Goal: Transaction & Acquisition: Purchase product/service

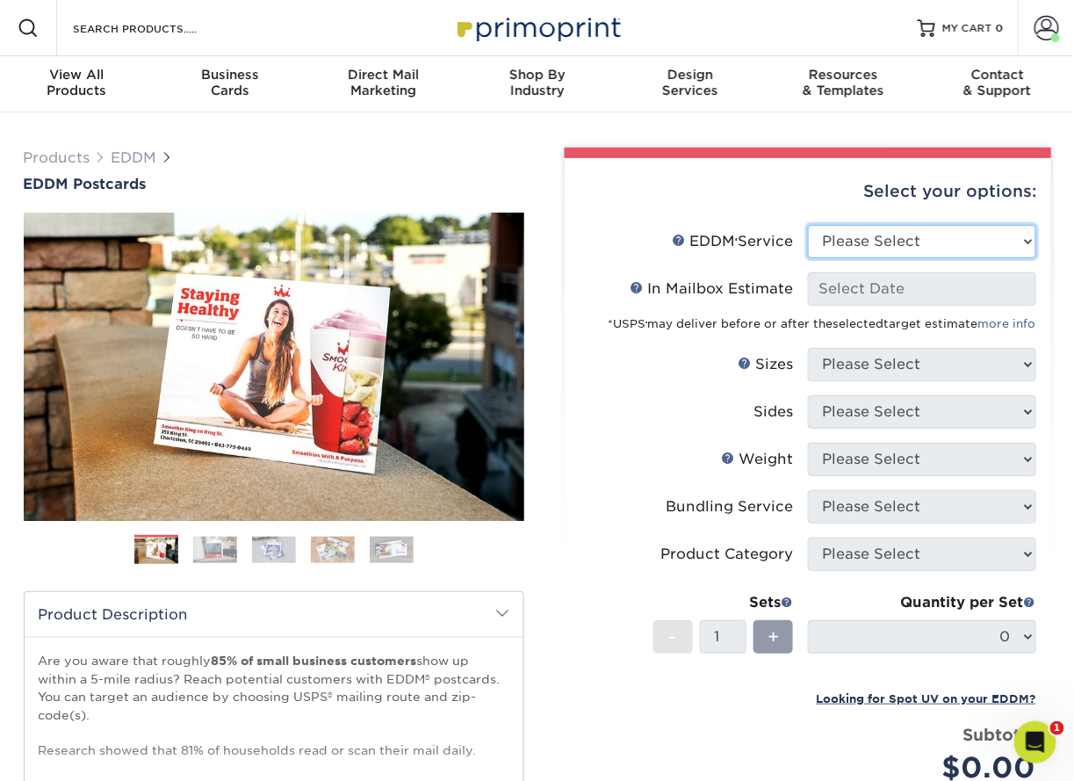
click at [928, 245] on select "Please Select Full Service Print Only" at bounding box center [922, 241] width 228 height 33
select select "full_service"
click at [808, 225] on select "Please Select Full Service Print Only" at bounding box center [922, 241] width 228 height 33
select select "-1"
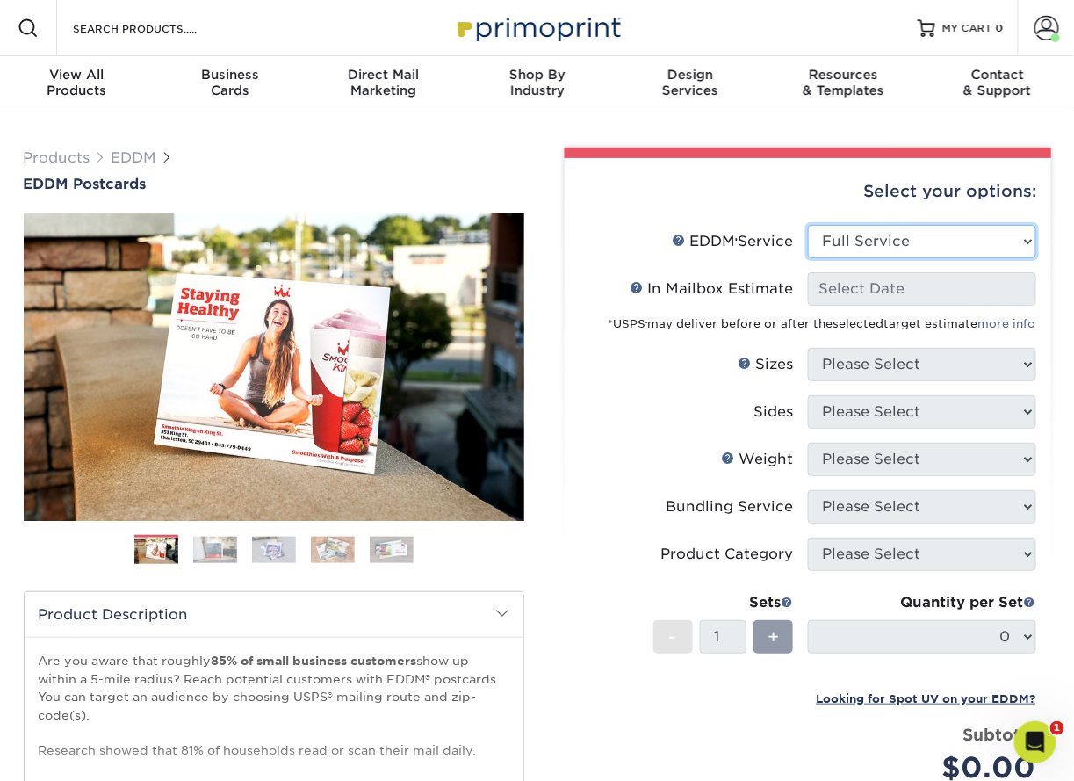
select select "-1"
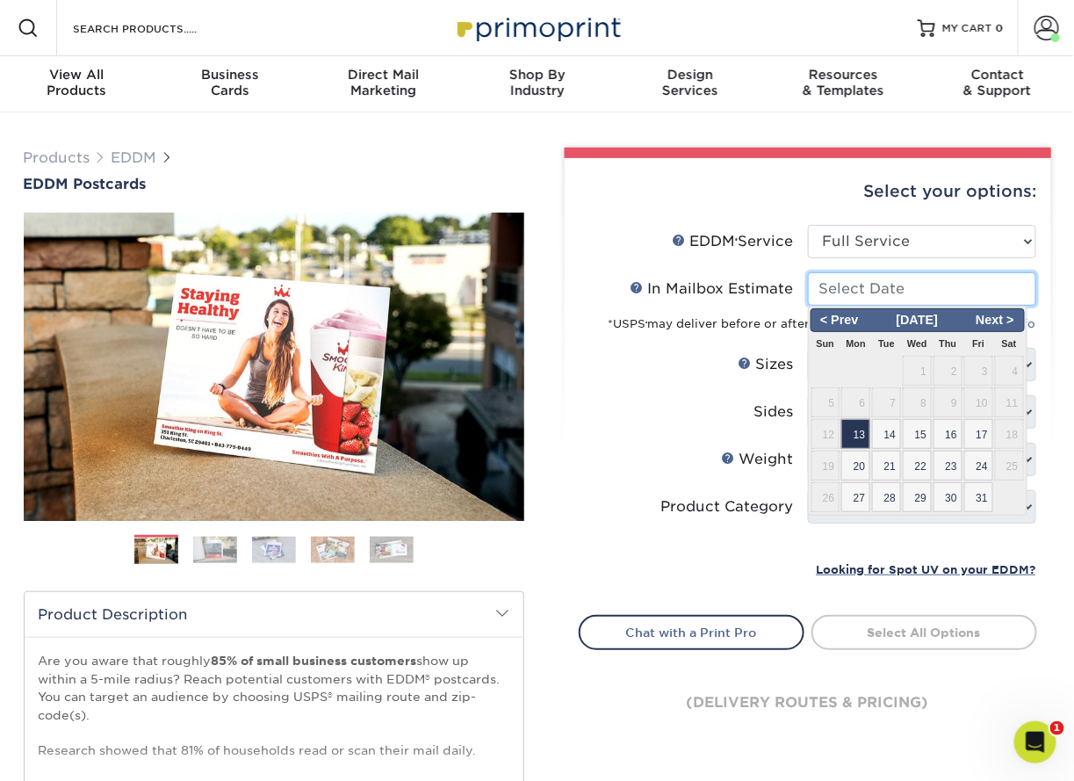
click at [907, 291] on input "In Mailbox Estimate Help In Mailbox Estimate" at bounding box center [922, 288] width 228 height 33
click at [854, 435] on span "13" at bounding box center [855, 434] width 29 height 30
type input "[DATE]"
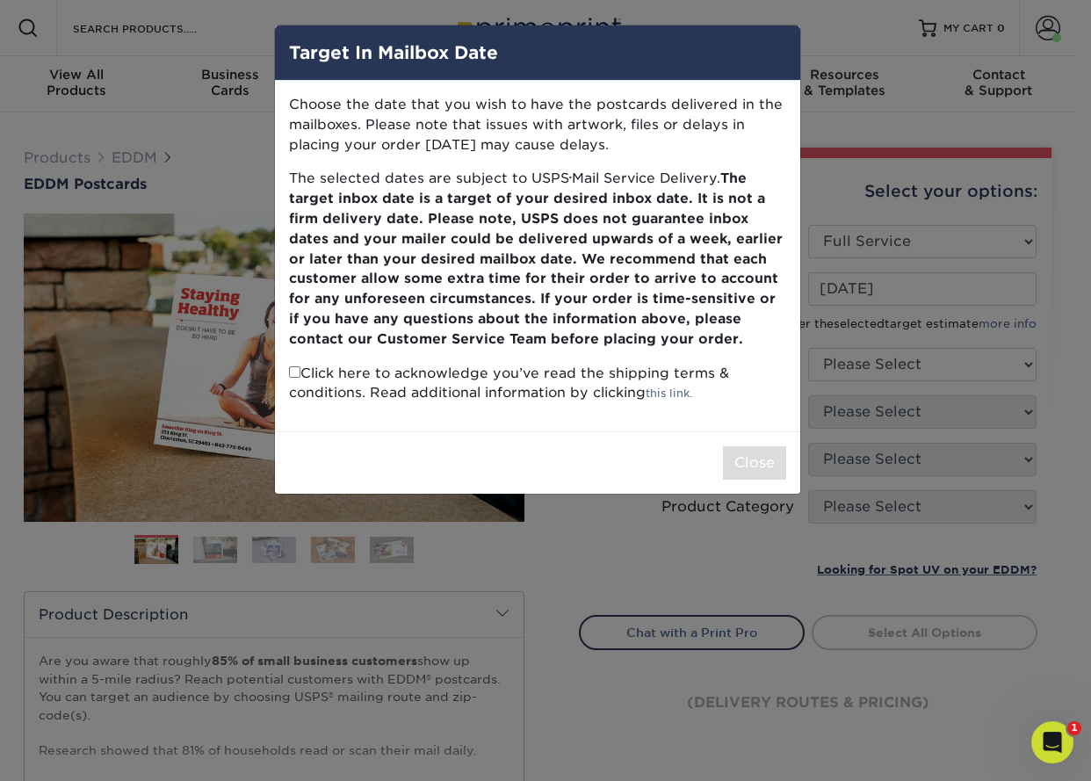
click at [291, 367] on input "checkbox" at bounding box center [294, 371] width 11 height 11
checkbox input "true"
click at [777, 464] on button "Close" at bounding box center [754, 462] width 63 height 33
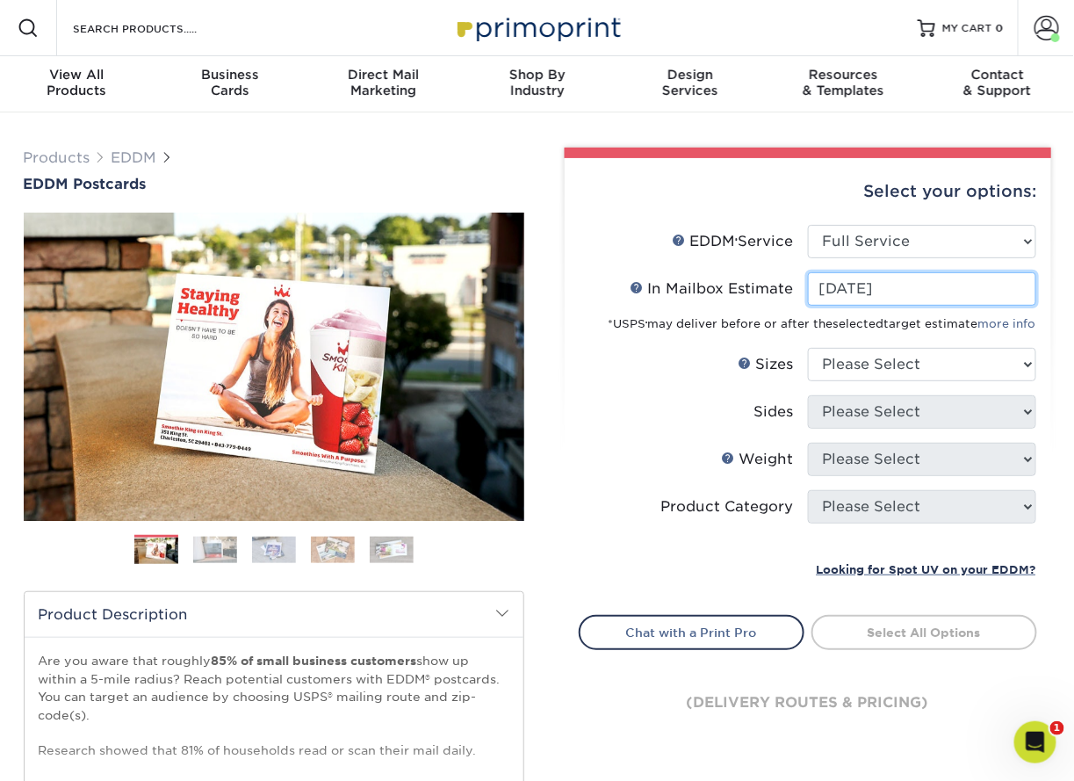
click at [929, 292] on input "[DATE]" at bounding box center [922, 288] width 228 height 33
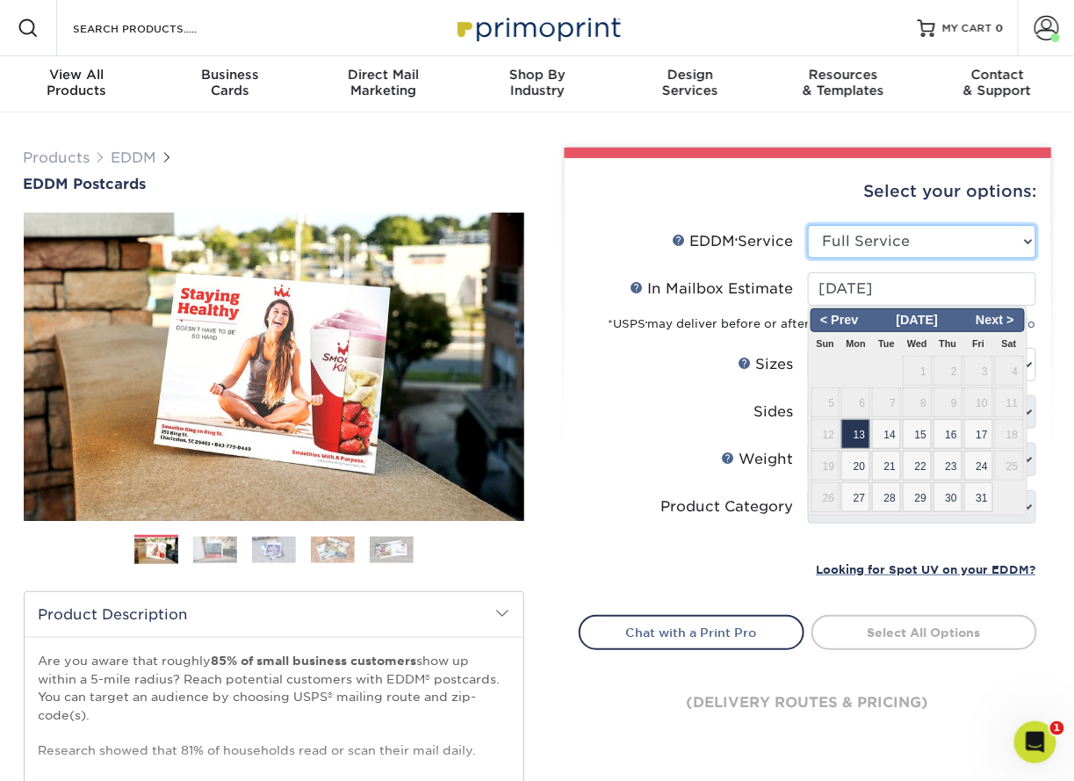
drag, startPoint x: 846, startPoint y: 244, endPoint x: 875, endPoint y: 228, distance: 33.0
click at [846, 244] on select "Please Select Full Service Print Only" at bounding box center [922, 241] width 228 height 33
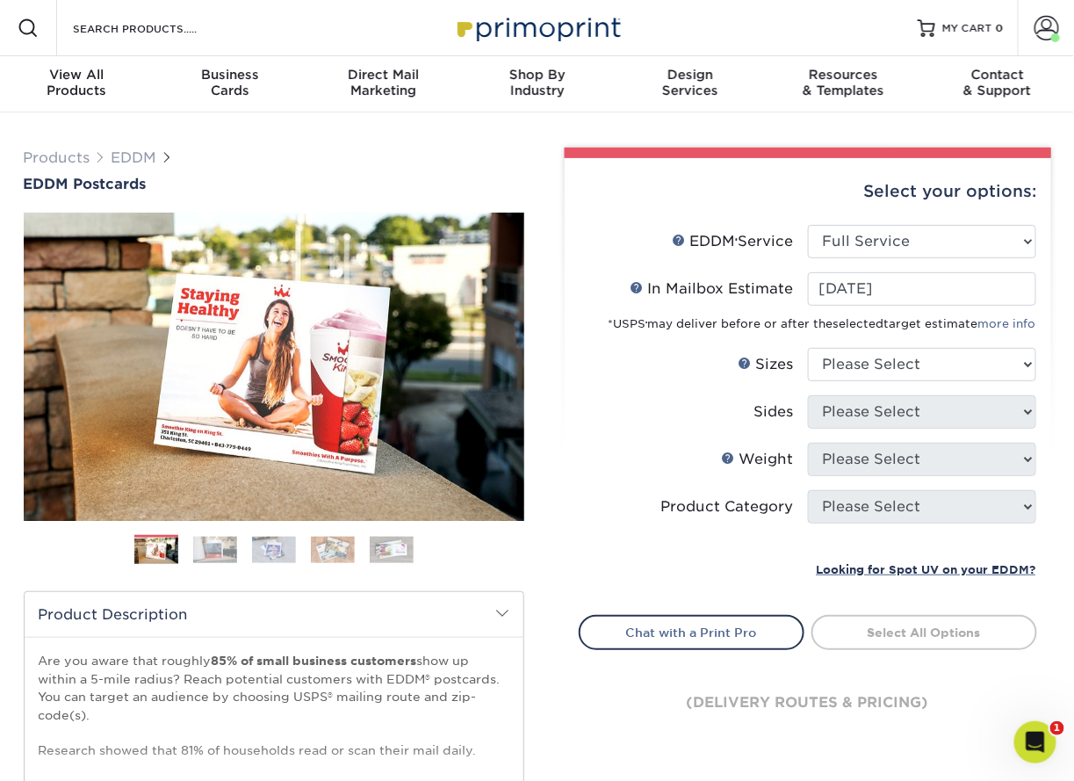
click at [685, 184] on div "Select your options:" at bounding box center [808, 191] width 458 height 67
click at [888, 360] on select "Please Select 4.5" x 12" 6" x 12" 6.5" x 8" 6.5" x 9" 6.5" x 12" 7" x 8.5" 8" x…" at bounding box center [922, 364] width 228 height 33
select select "6.50x12.00"
click at [808, 348] on select "Please Select 4.5" x 12" 6" x 12" 6.5" x 8" 6.5" x 9" 6.5" x 12" 7" x 8.5" 8" x…" at bounding box center [922, 364] width 228 height 33
click at [984, 412] on select "Please Select Print Both Sides Print Front Only" at bounding box center [922, 411] width 228 height 33
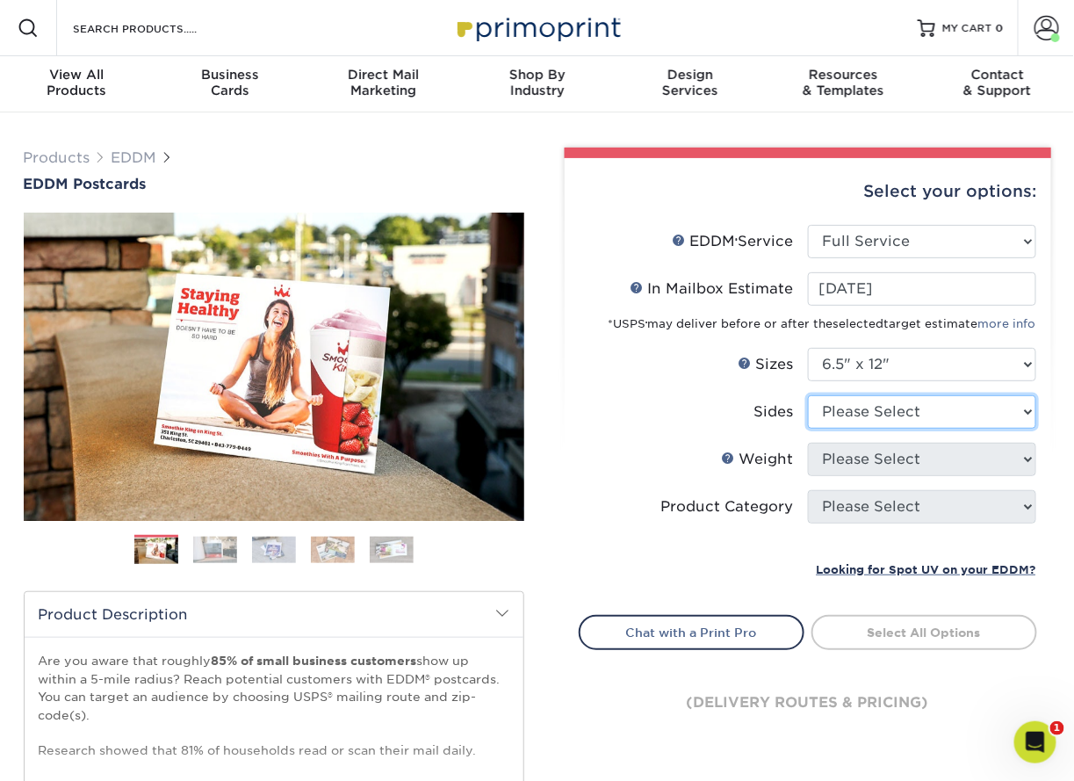
select select "13abbda7-1d64-4f25-8bb2-c179b224825d"
click at [808, 395] on select "Please Select Print Both Sides Print Front Only" at bounding box center [922, 411] width 228 height 33
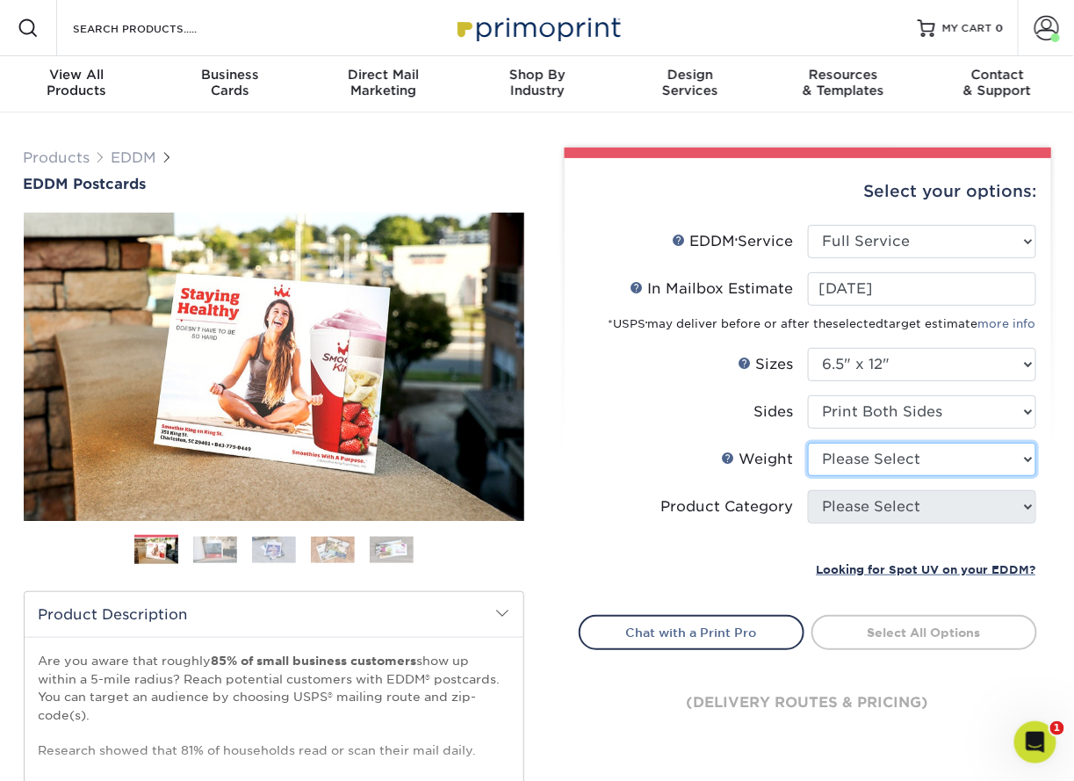
click at [916, 458] on select "Please Select 14PT 16PT" at bounding box center [922, 459] width 228 height 33
select select "14PT"
click at [808, 443] on select "Please Select 14PT 16PT" at bounding box center [922, 459] width 228 height 33
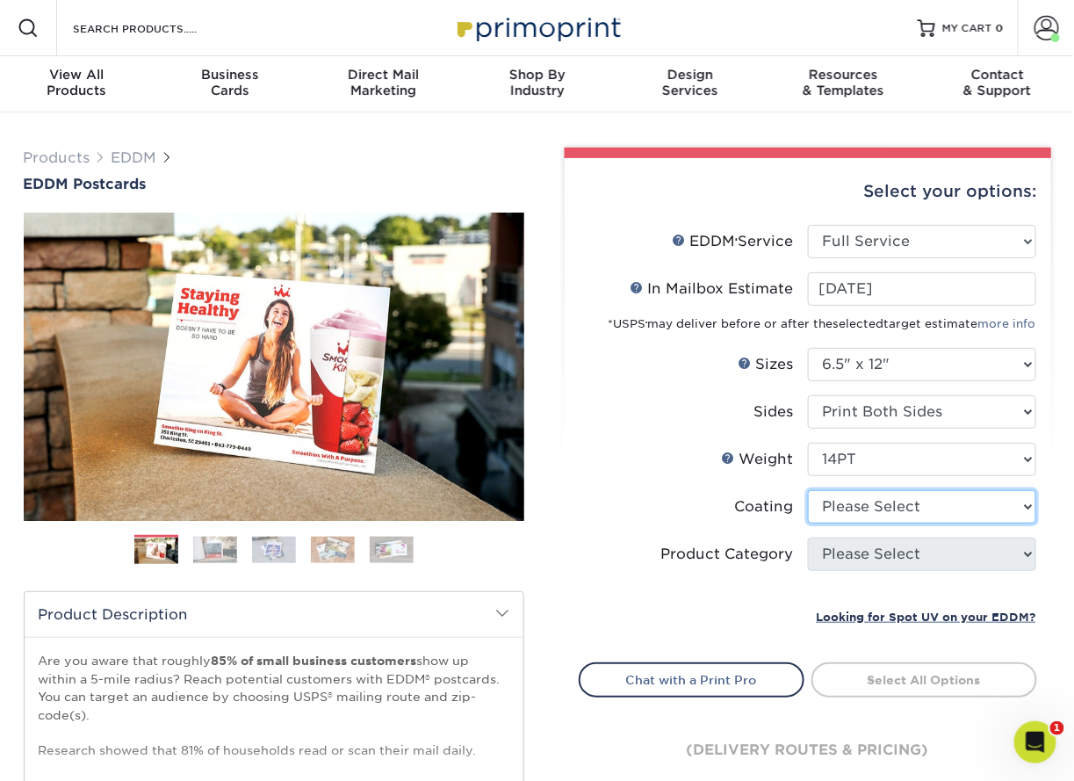
click at [901, 510] on select at bounding box center [922, 506] width 228 height 33
select select "121bb7b5-3b4d-429f-bd8d-bbf80e953313"
click at [808, 490] on select at bounding box center [922, 506] width 228 height 33
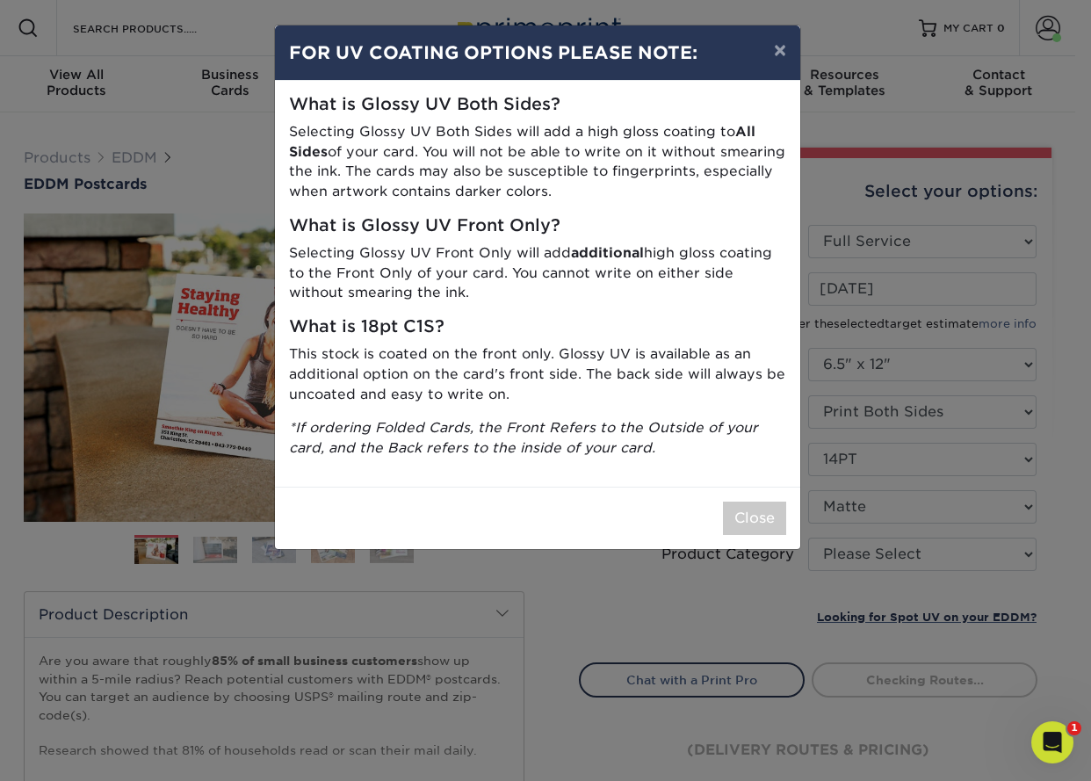
click at [904, 543] on div "× FOR UV COATING OPTIONS PLEASE NOTE: What is Glossy UV Both Sides? Selecting G…" at bounding box center [545, 390] width 1091 height 781
click at [769, 519] on button "Close" at bounding box center [754, 517] width 63 height 33
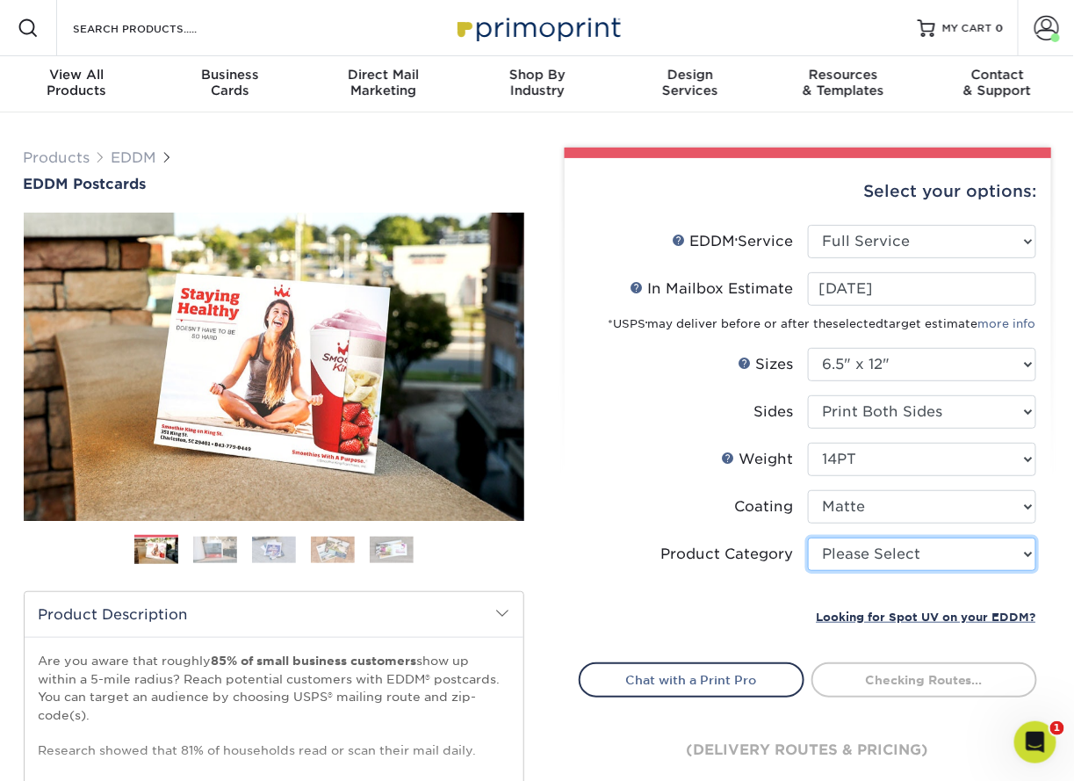
click at [920, 546] on select "Please Select Postcards" at bounding box center [922, 553] width 228 height 33
select select "9b7272e0-d6c8-4c3c-8e97-d3a1bcdab858"
click at [808, 537] on select "Please Select Postcards" at bounding box center [922, 553] width 228 height 33
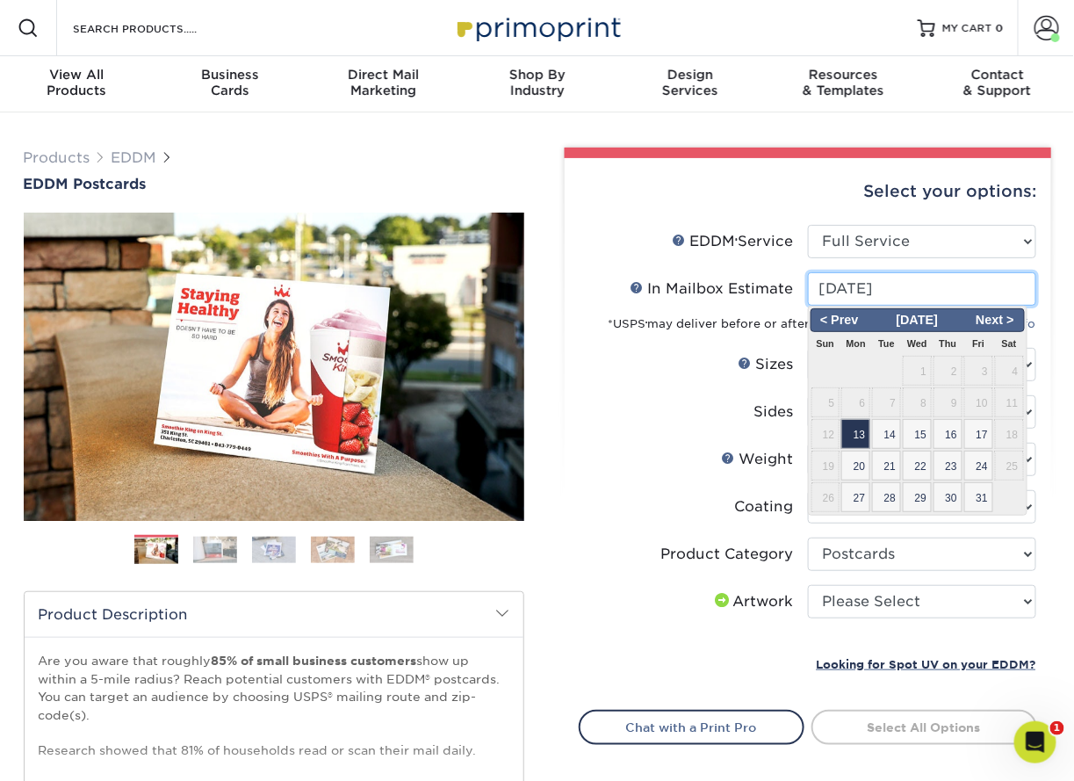
click at [933, 282] on input "[DATE]" at bounding box center [922, 288] width 228 height 33
click at [1049, 314] on div "Select your options: EDDM Service Help EDDM ® Service Please Select Full Servic…" at bounding box center [808, 511] width 486 height 706
